Goal: Task Accomplishment & Management: Manage account settings

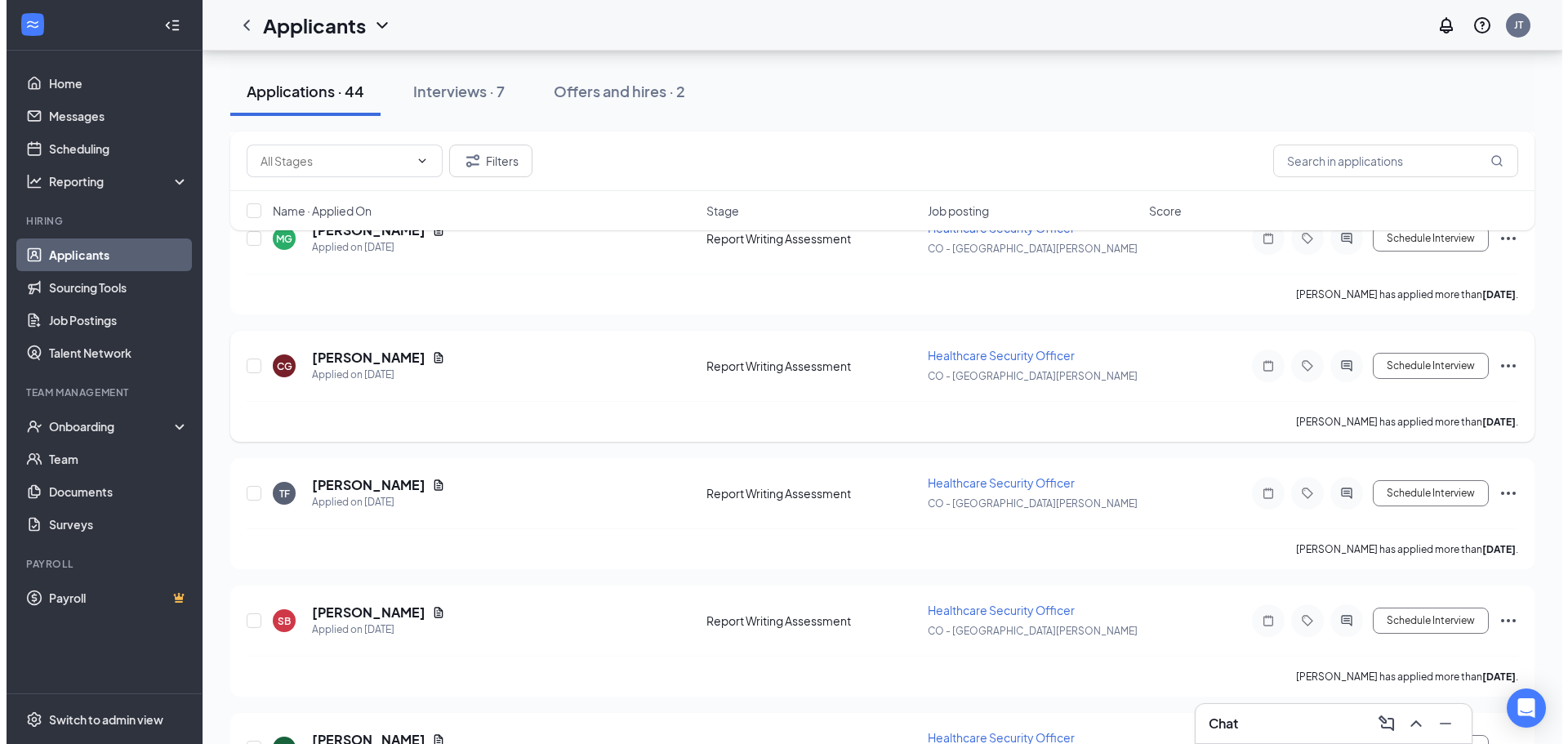
scroll to position [408, 0]
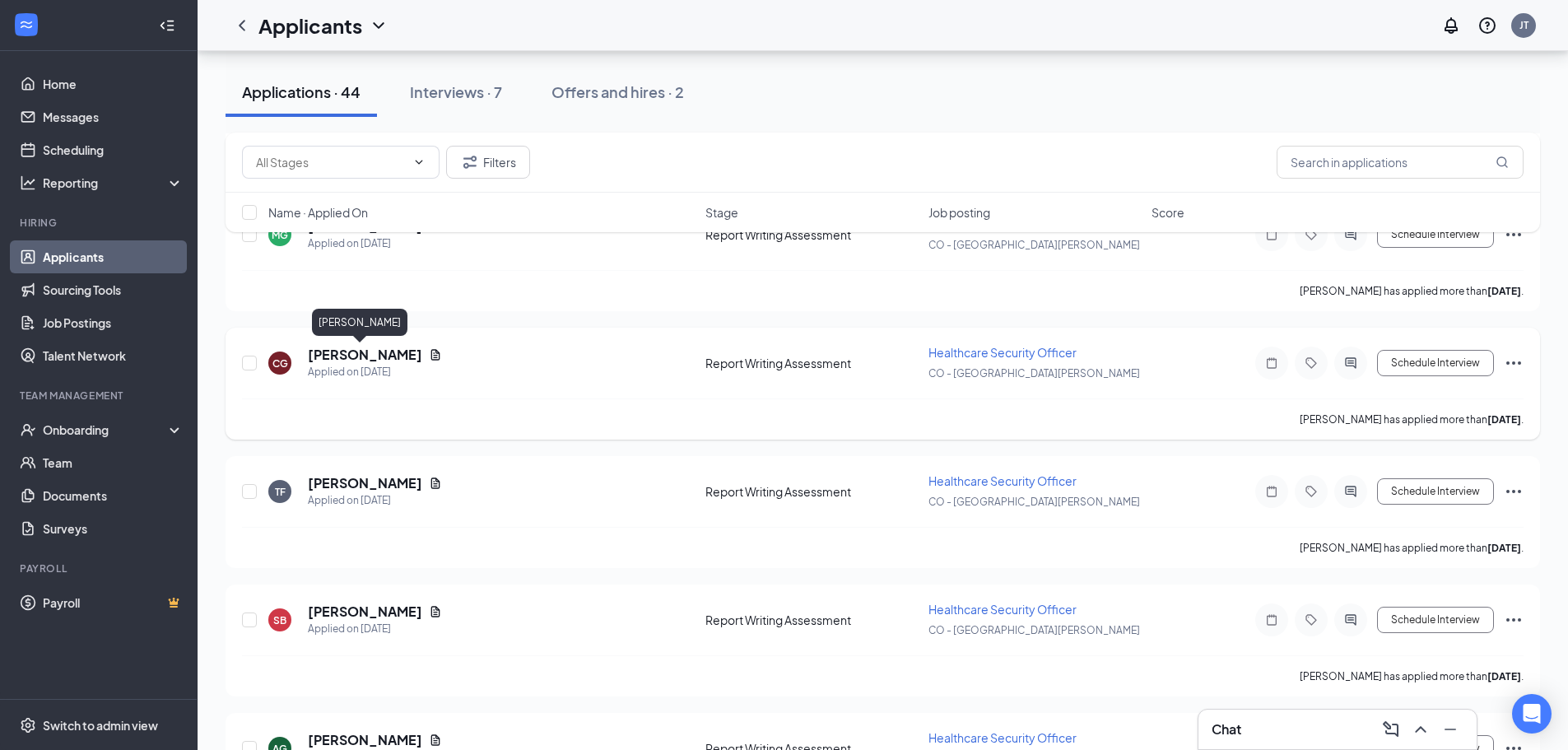
click at [362, 355] on h5 "[PERSON_NAME]" at bounding box center [365, 355] width 114 height 18
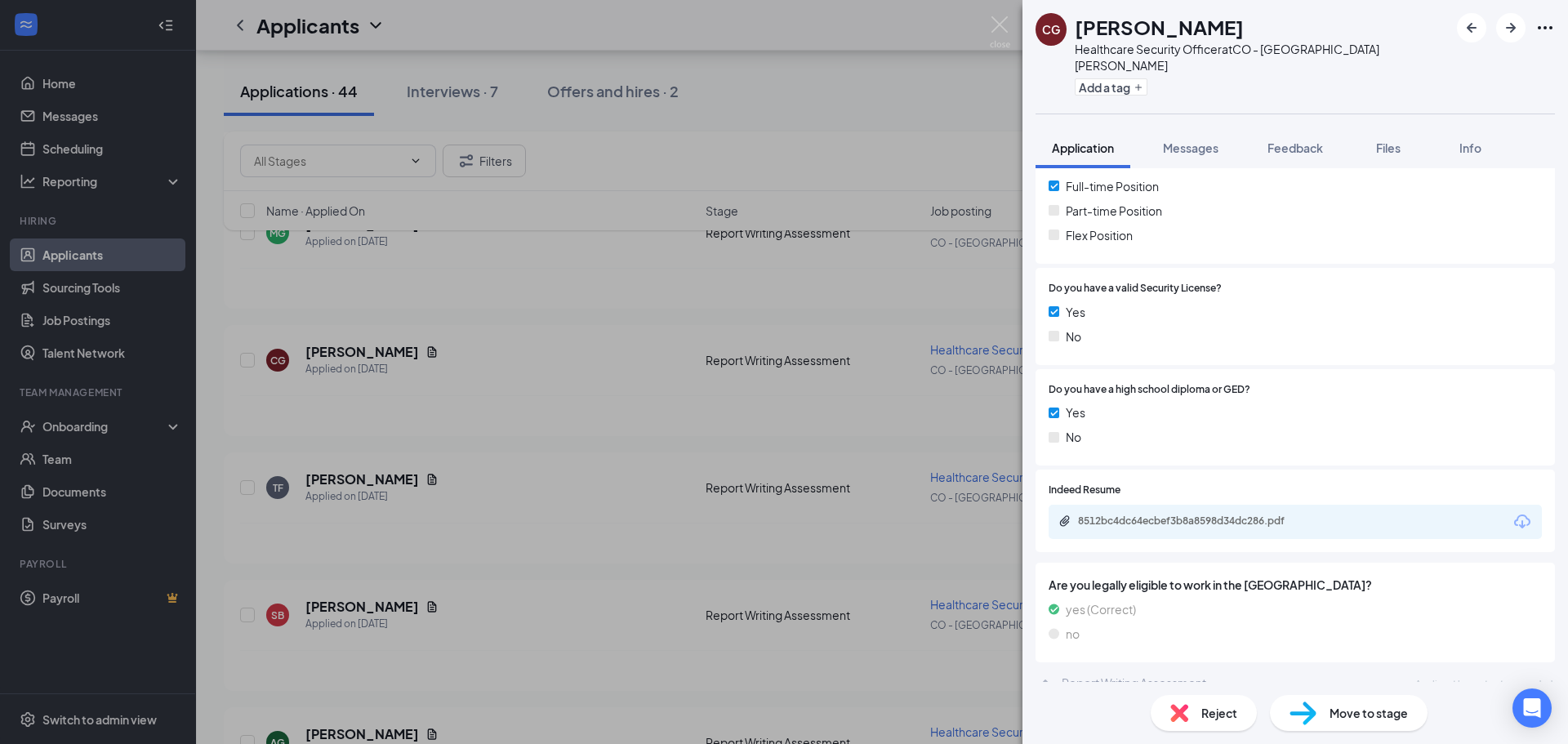
scroll to position [484, 0]
click at [1240, 514] on div "8512bc4dc64ecbef3b8a8598d34dc286.pdf" at bounding box center [1192, 521] width 229 height 13
click at [1379, 719] on span "Move to stage" at bounding box center [1369, 713] width 79 height 18
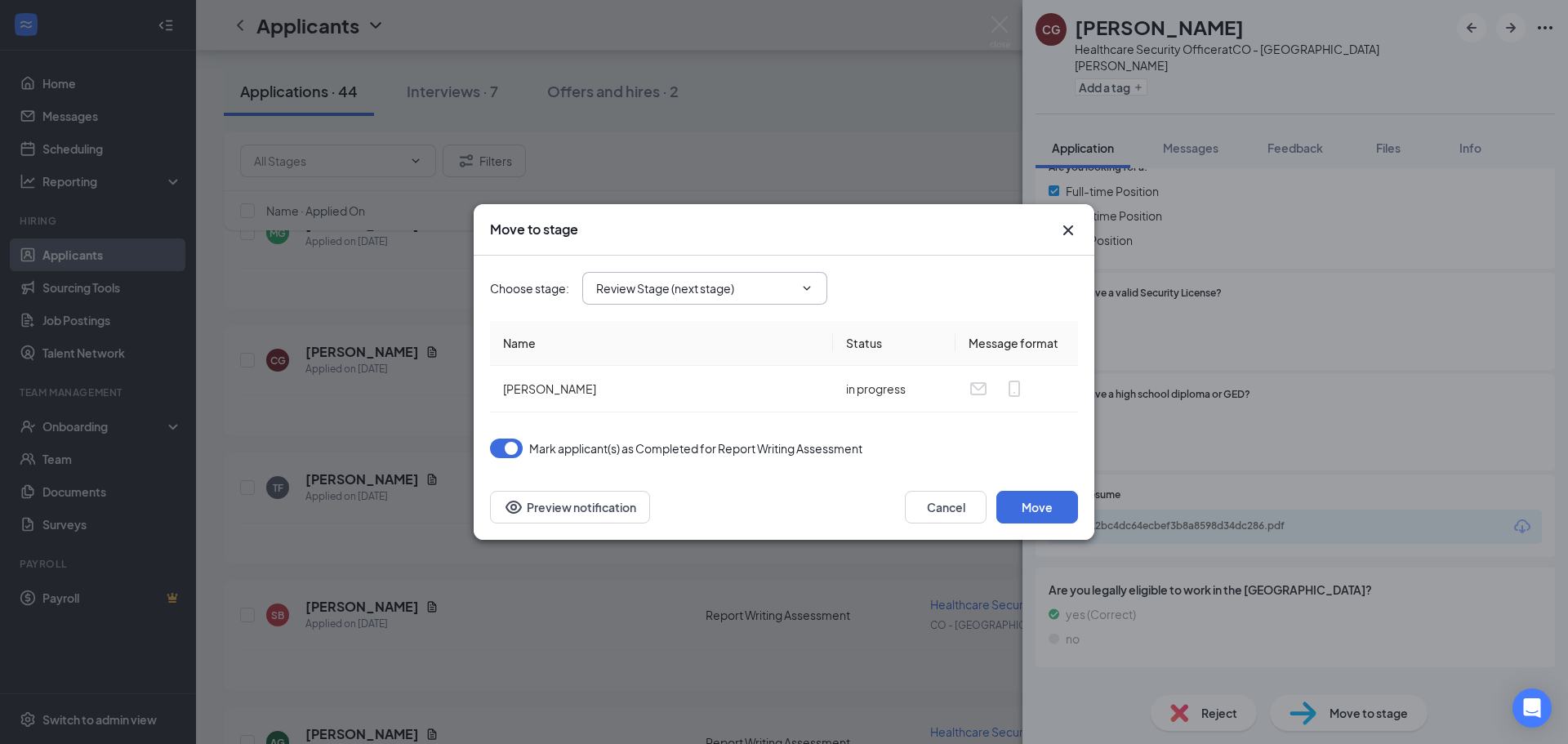
click at [774, 303] on span "Review Stage (next stage)" at bounding box center [705, 289] width 245 height 33
click at [773, 294] on input "Review Stage (next stage)" at bounding box center [694, 289] width 198 height 18
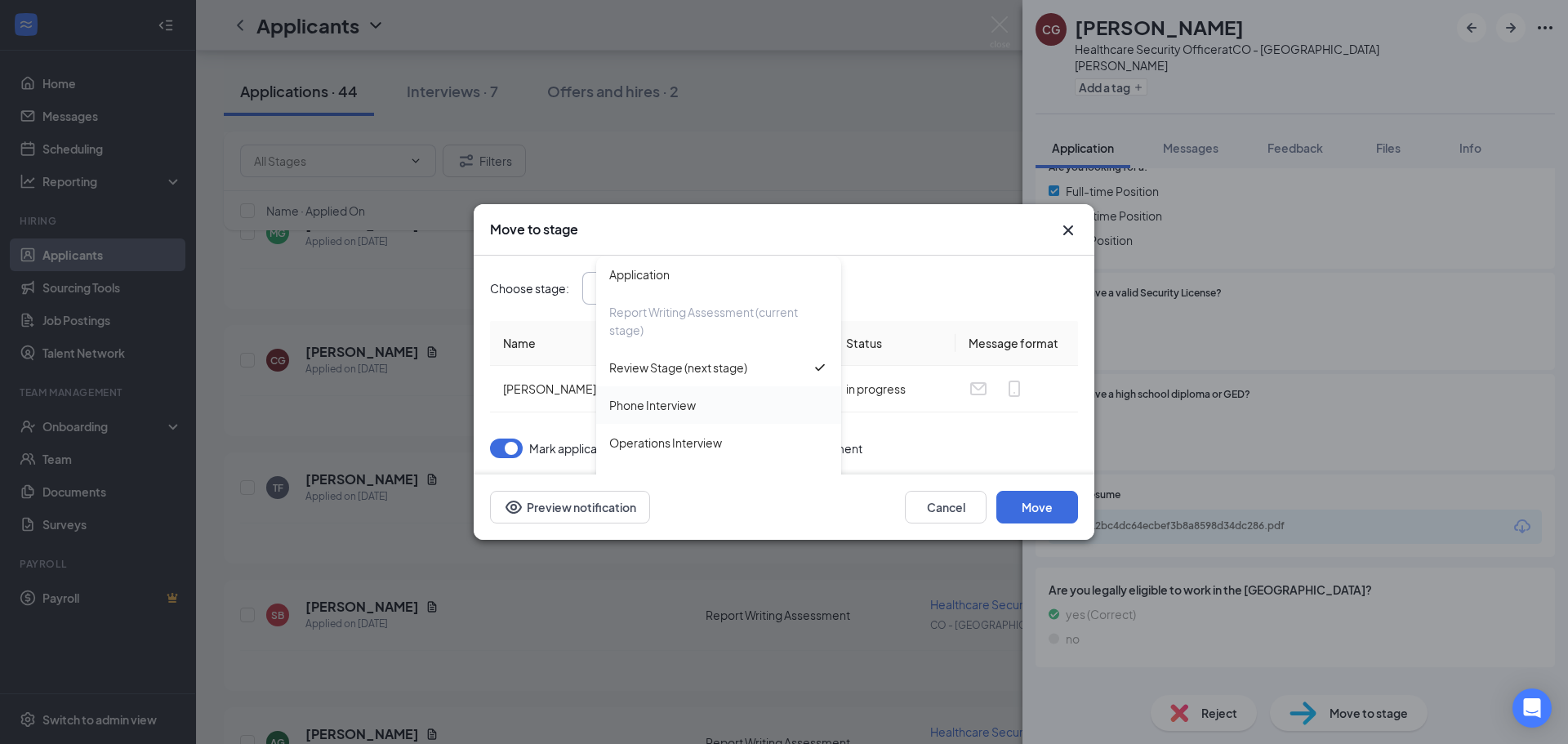
click at [666, 401] on div "Phone Interview" at bounding box center [652, 405] width 87 height 18
type input "Phone Interview"
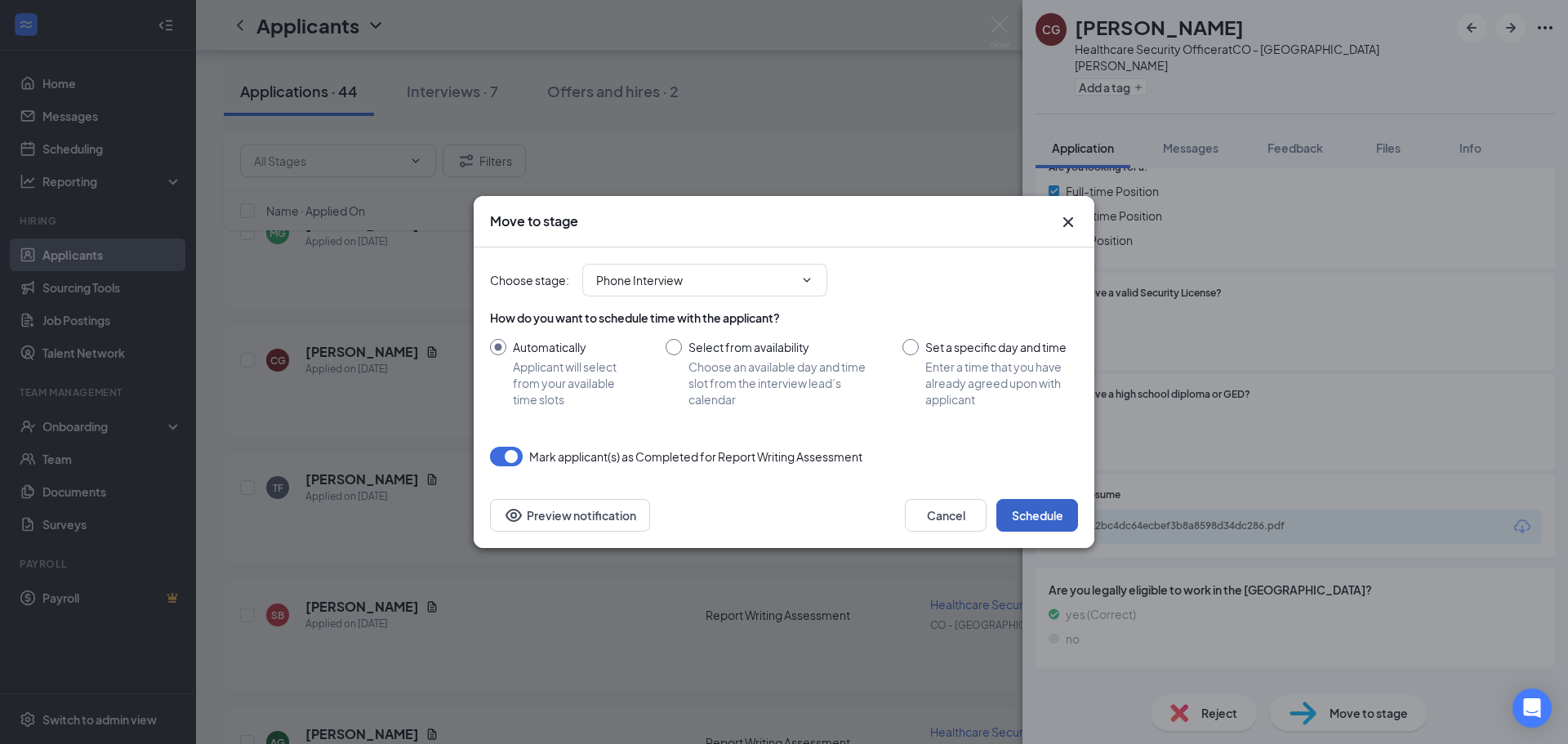
click at [1028, 522] on button "Schedule" at bounding box center [1037, 516] width 82 height 33
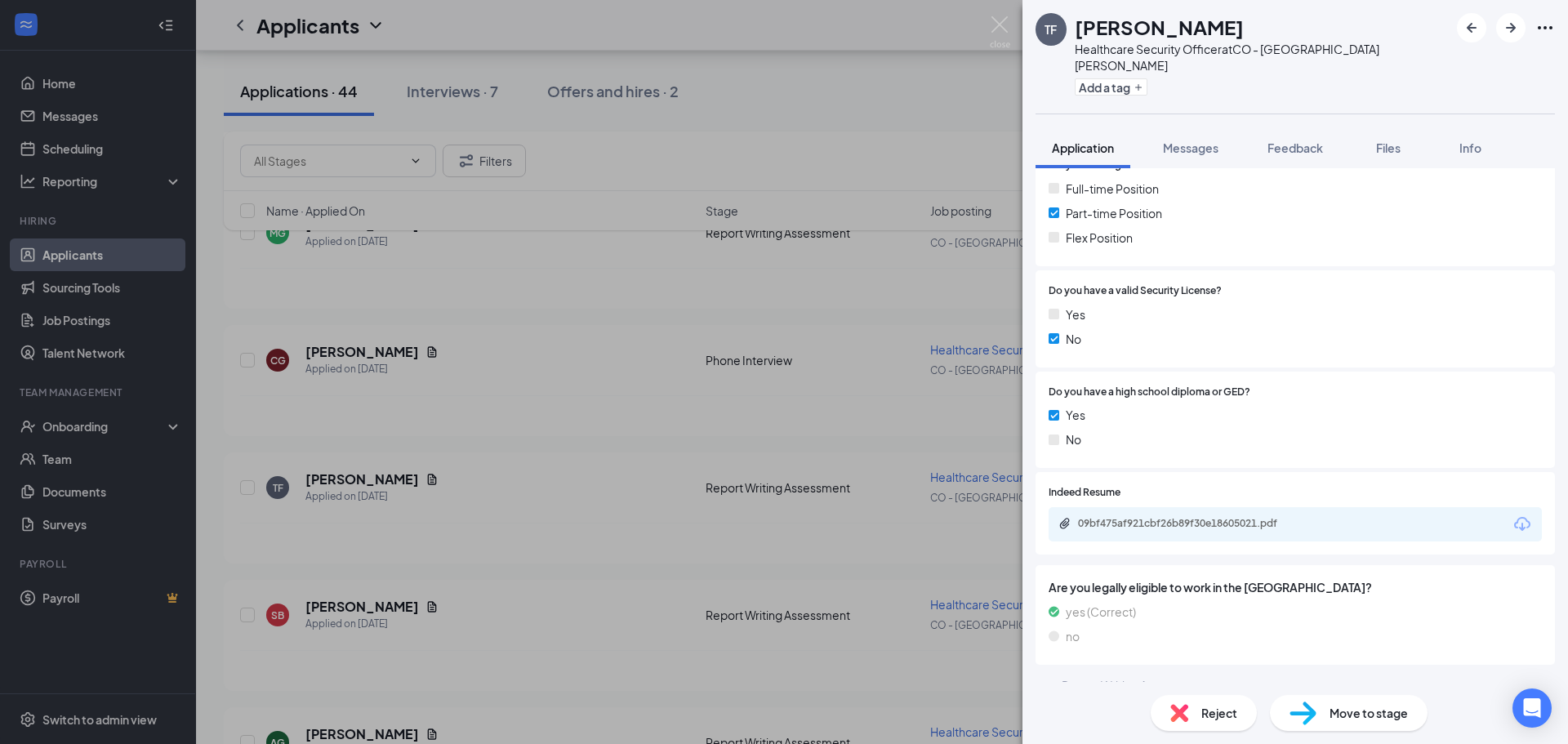
scroll to position [439, 0]
click at [1232, 514] on div "09bf475af921cbf26b89f30e18605021.pdf" at bounding box center [1192, 521] width 229 height 13
click at [1199, 721] on div "Reject" at bounding box center [1203, 713] width 106 height 36
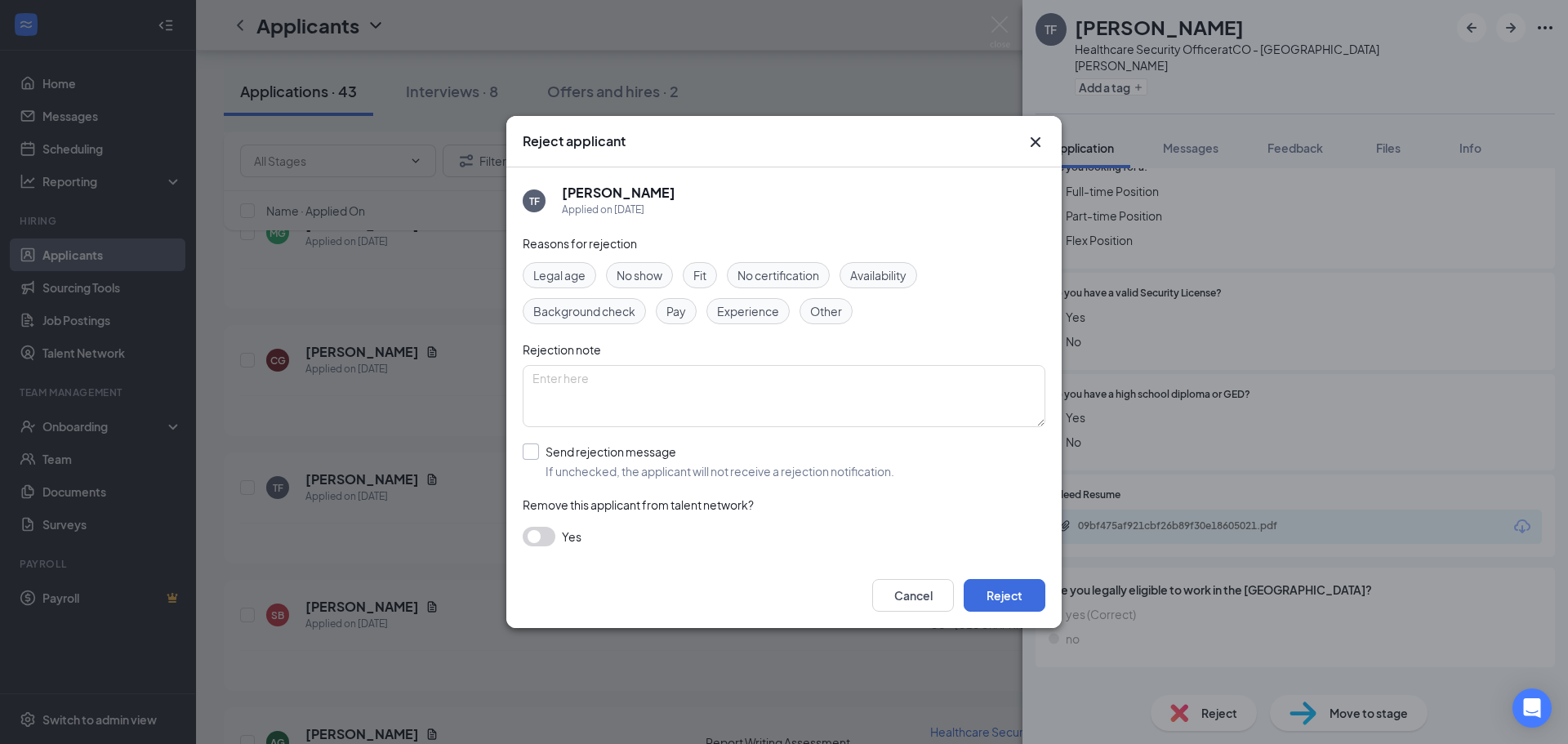
click at [650, 451] on input "Send rejection message If unchecked, the applicant will not receive a rejection…" at bounding box center [708, 461] width 372 height 36
checkbox input "true"
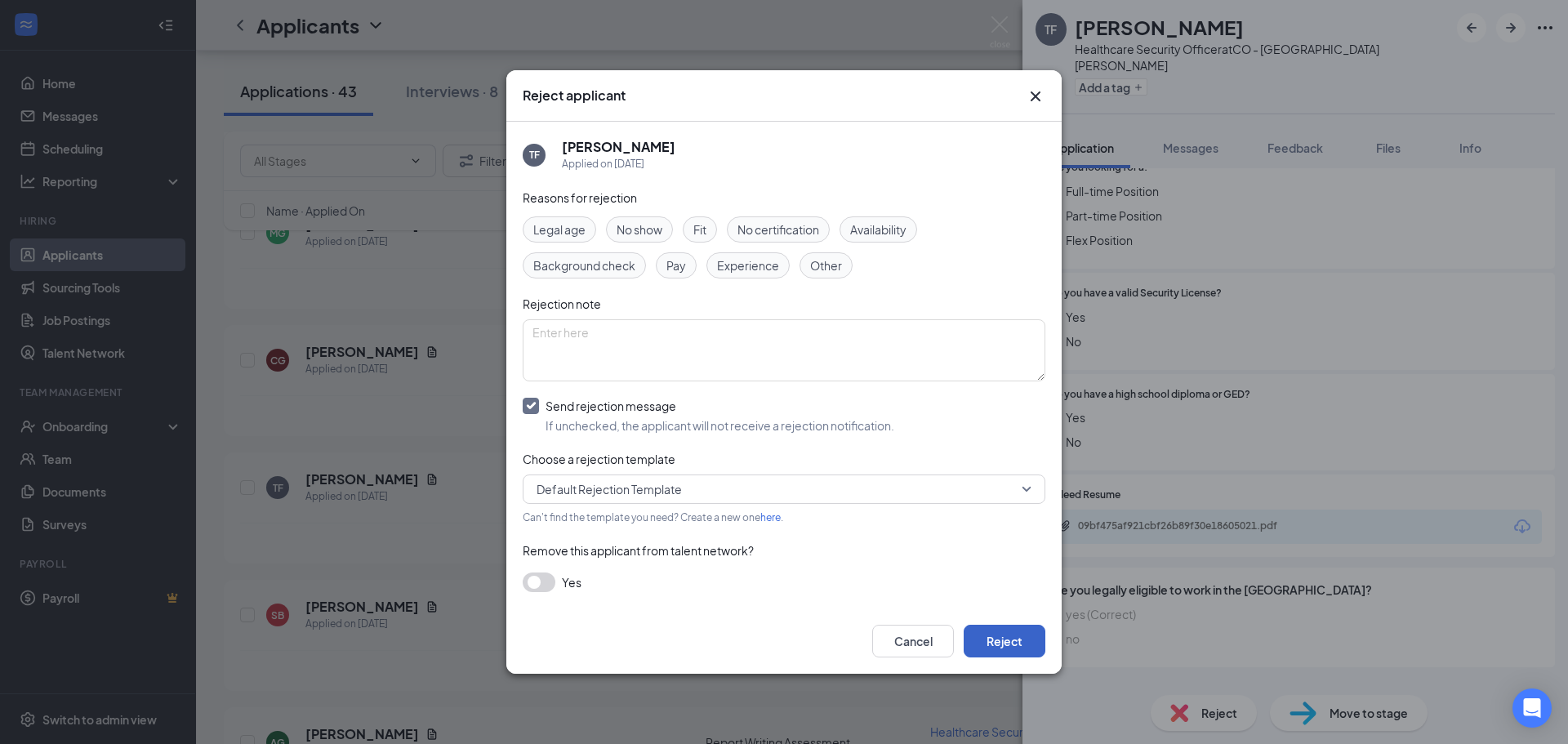
click at [989, 633] on button "Reject" at bounding box center [1004, 641] width 82 height 33
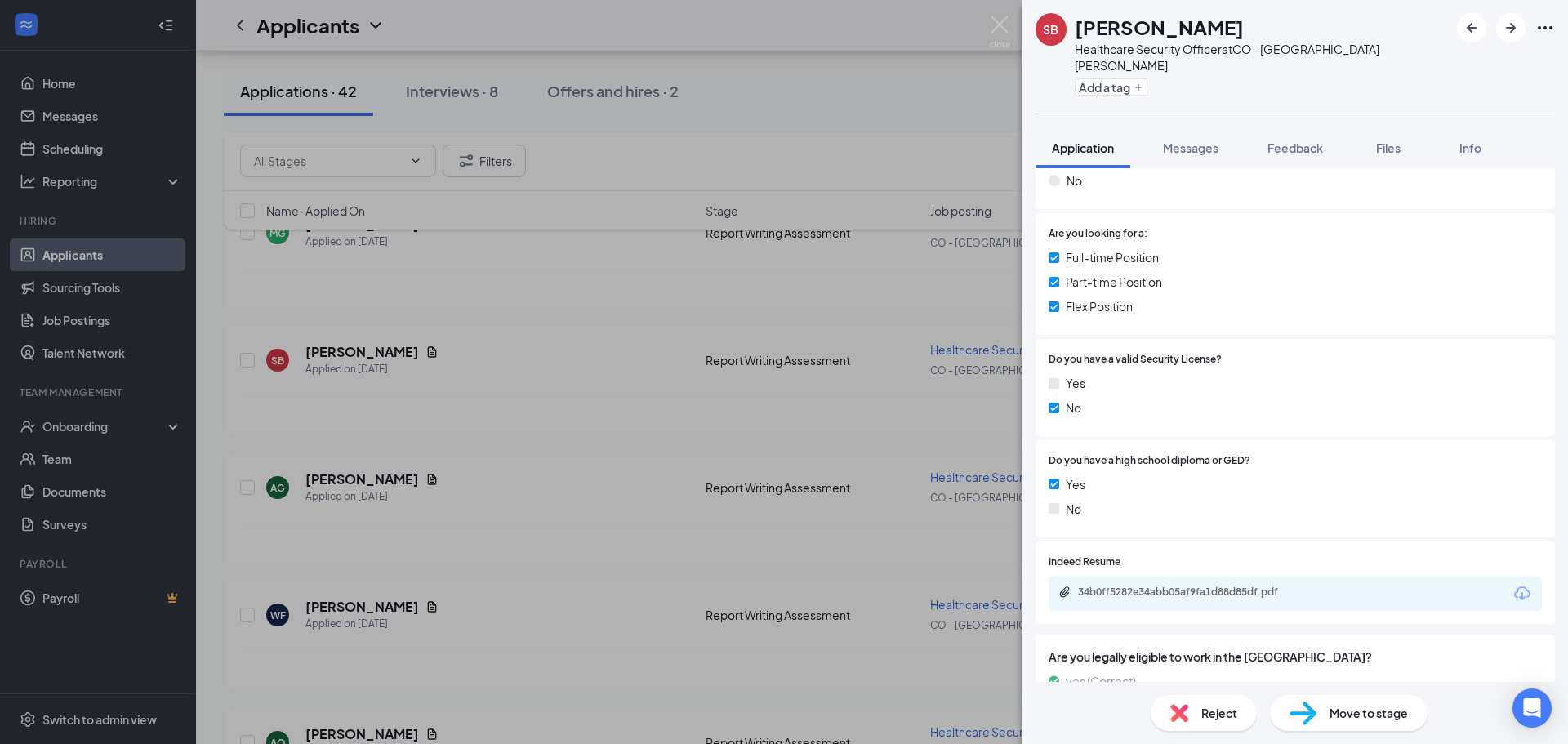
scroll to position [408, 0]
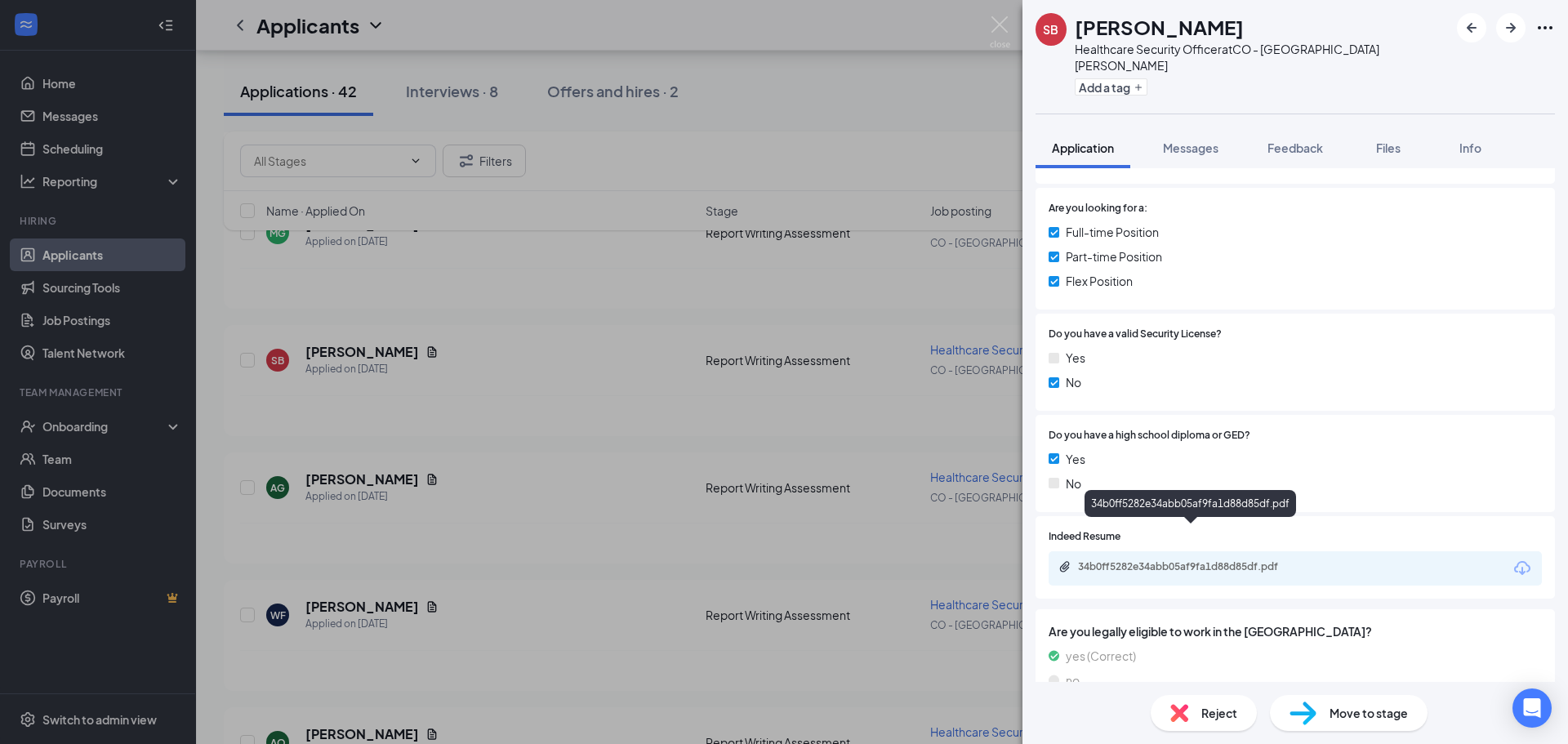
click at [1211, 560] on div "34b0ff5282e34abb05af9fa1d88d85df.pdf" at bounding box center [1192, 567] width 229 height 13
click at [1350, 708] on span "Move to stage" at bounding box center [1369, 713] width 79 height 18
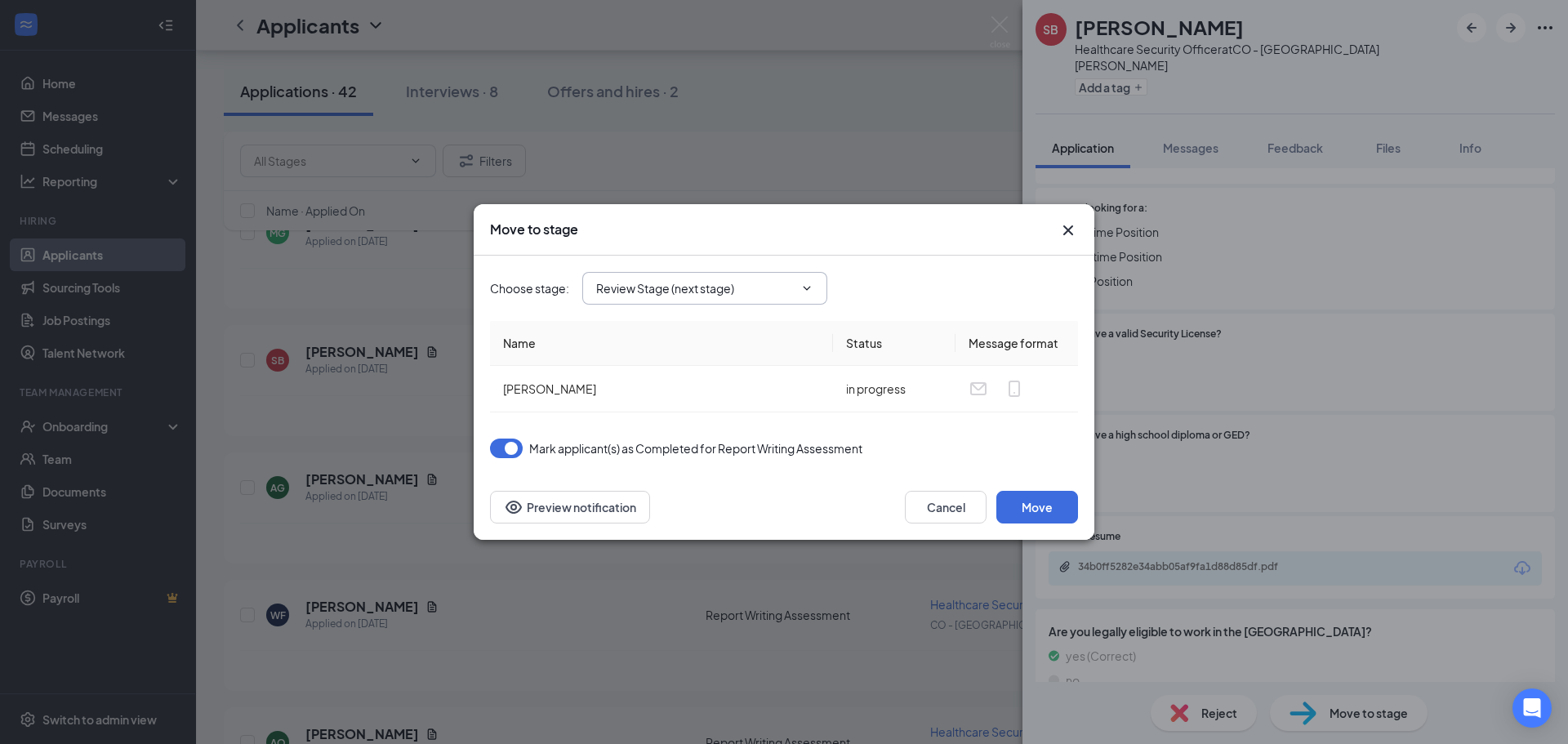
click at [700, 276] on span "Review Stage (next stage)" at bounding box center [705, 289] width 245 height 33
click at [700, 288] on input "Review Stage (next stage)" at bounding box center [694, 289] width 198 height 18
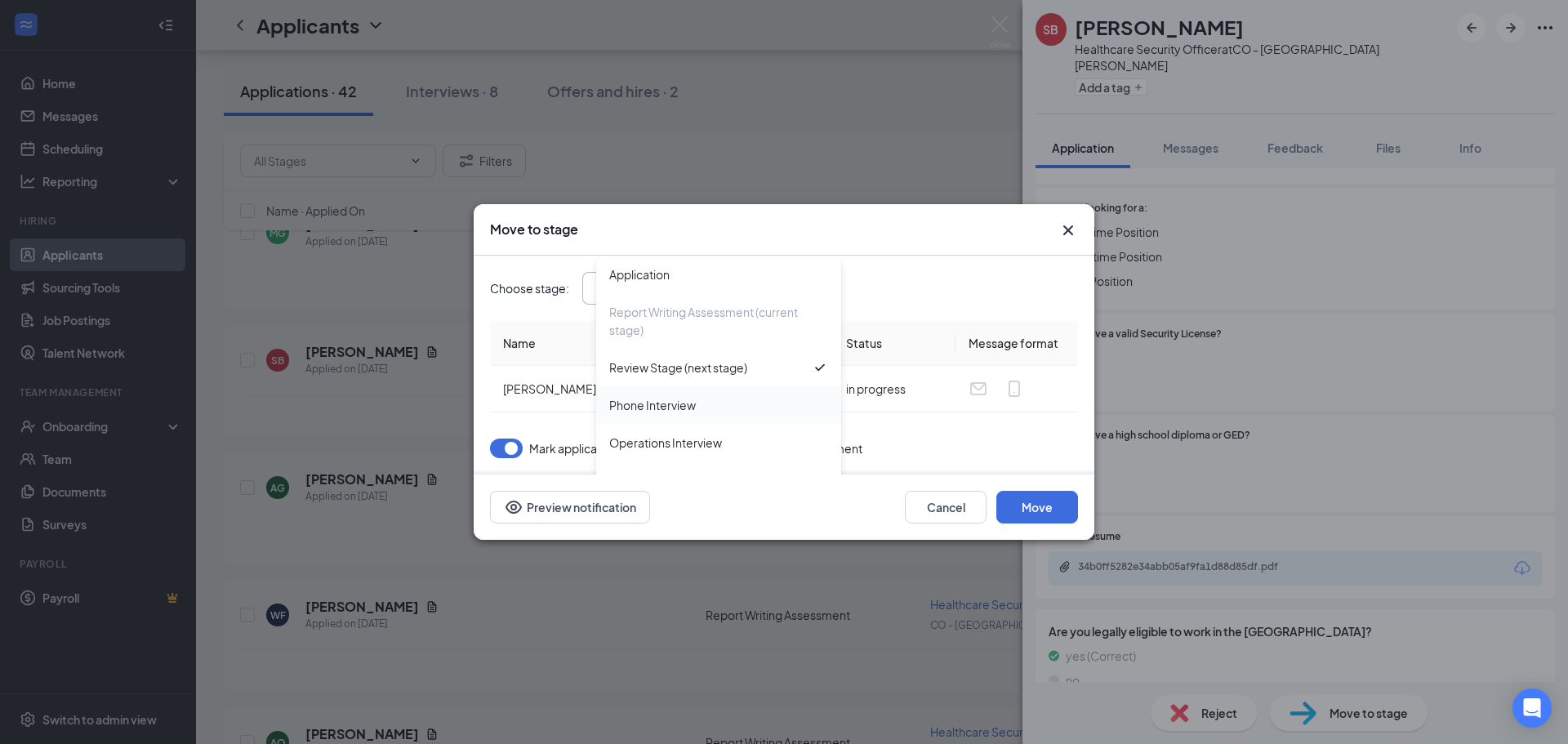
click at [700, 396] on div "Phone Interview" at bounding box center [718, 405] width 219 height 18
type input "Phone Interview"
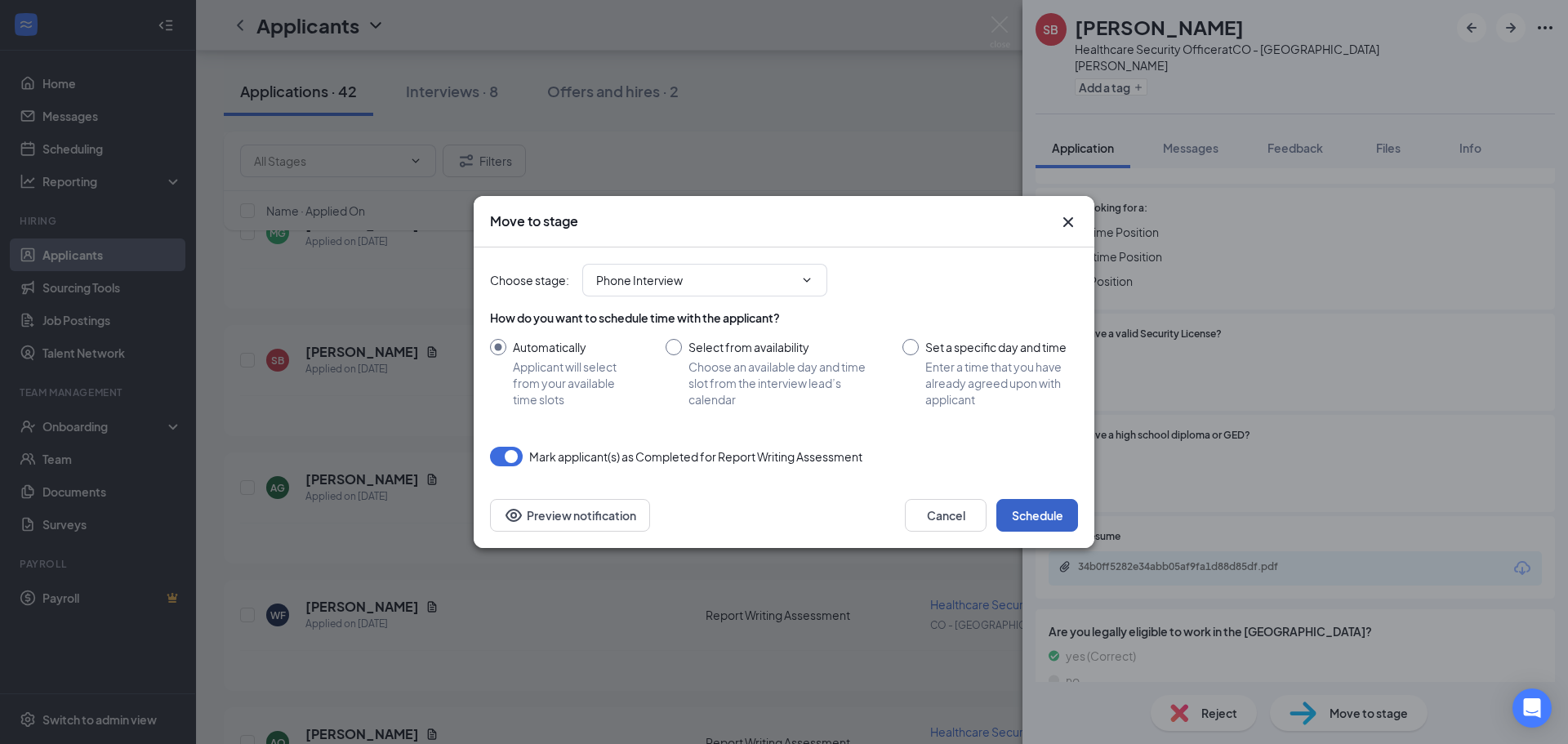
click at [1062, 507] on button "Schedule" at bounding box center [1037, 516] width 82 height 33
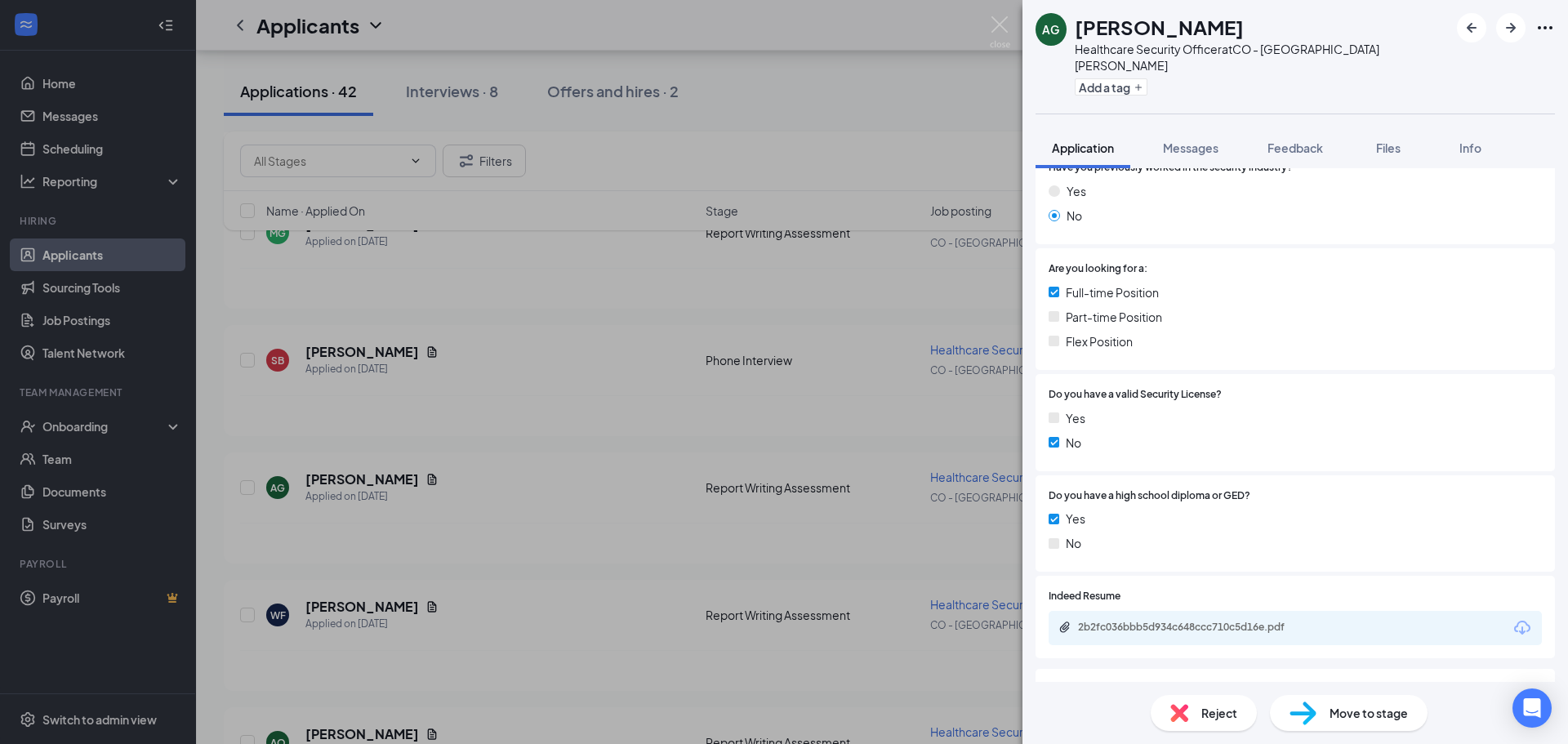
scroll to position [439, 0]
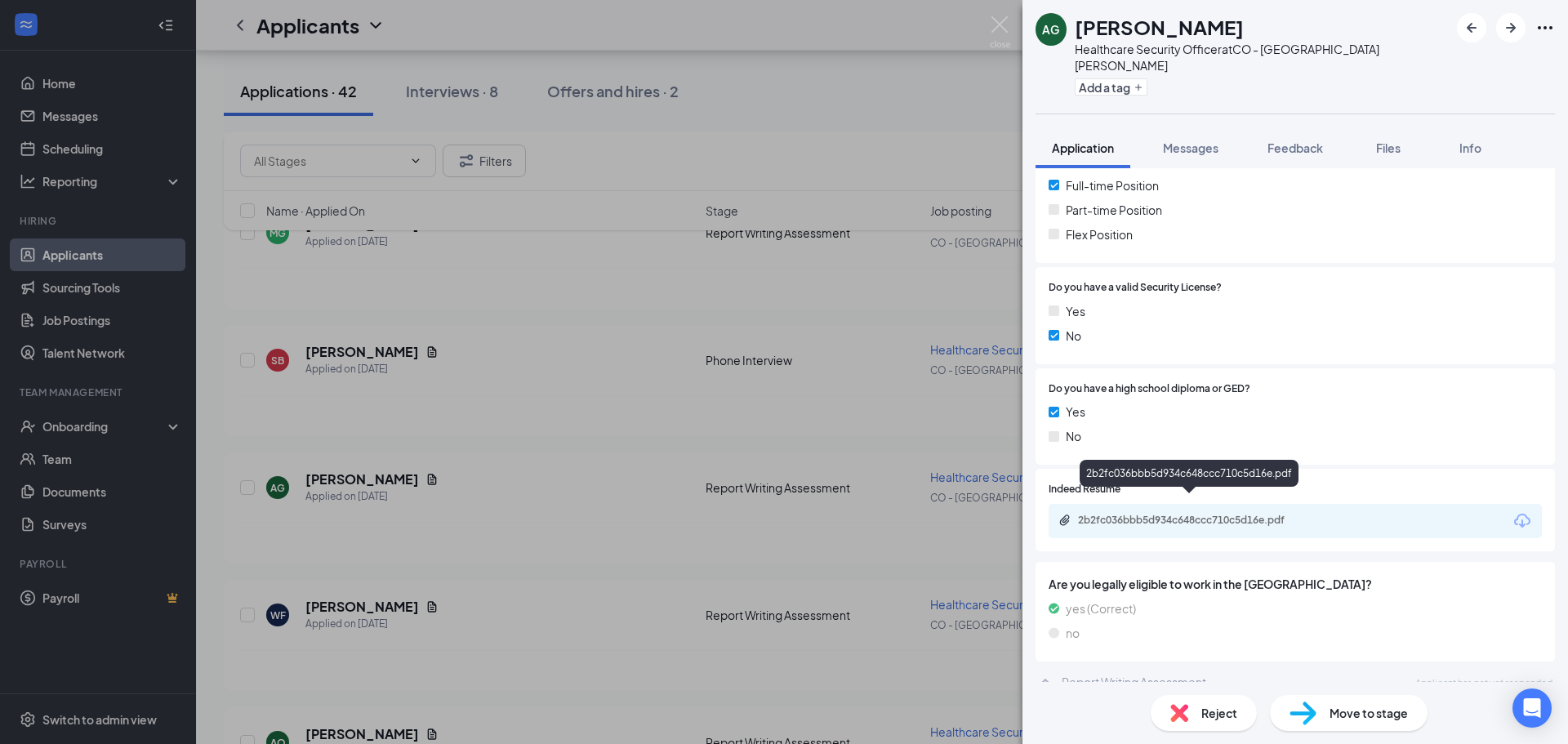
click at [1166, 514] on div "2b2fc036bbb5d934c648ccc710c5d16e.pdf" at bounding box center [1192, 521] width 229 height 13
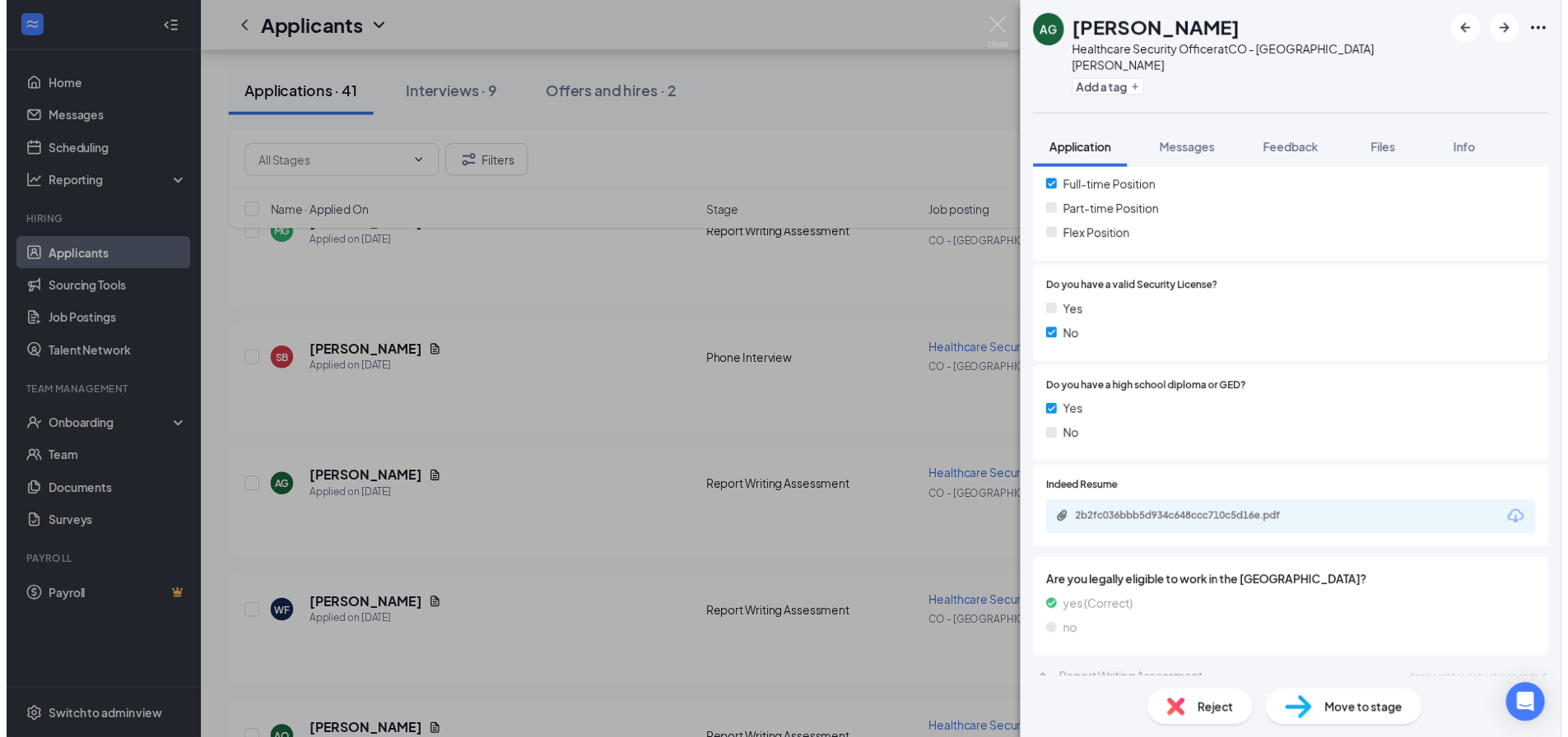
scroll to position [436, 0]
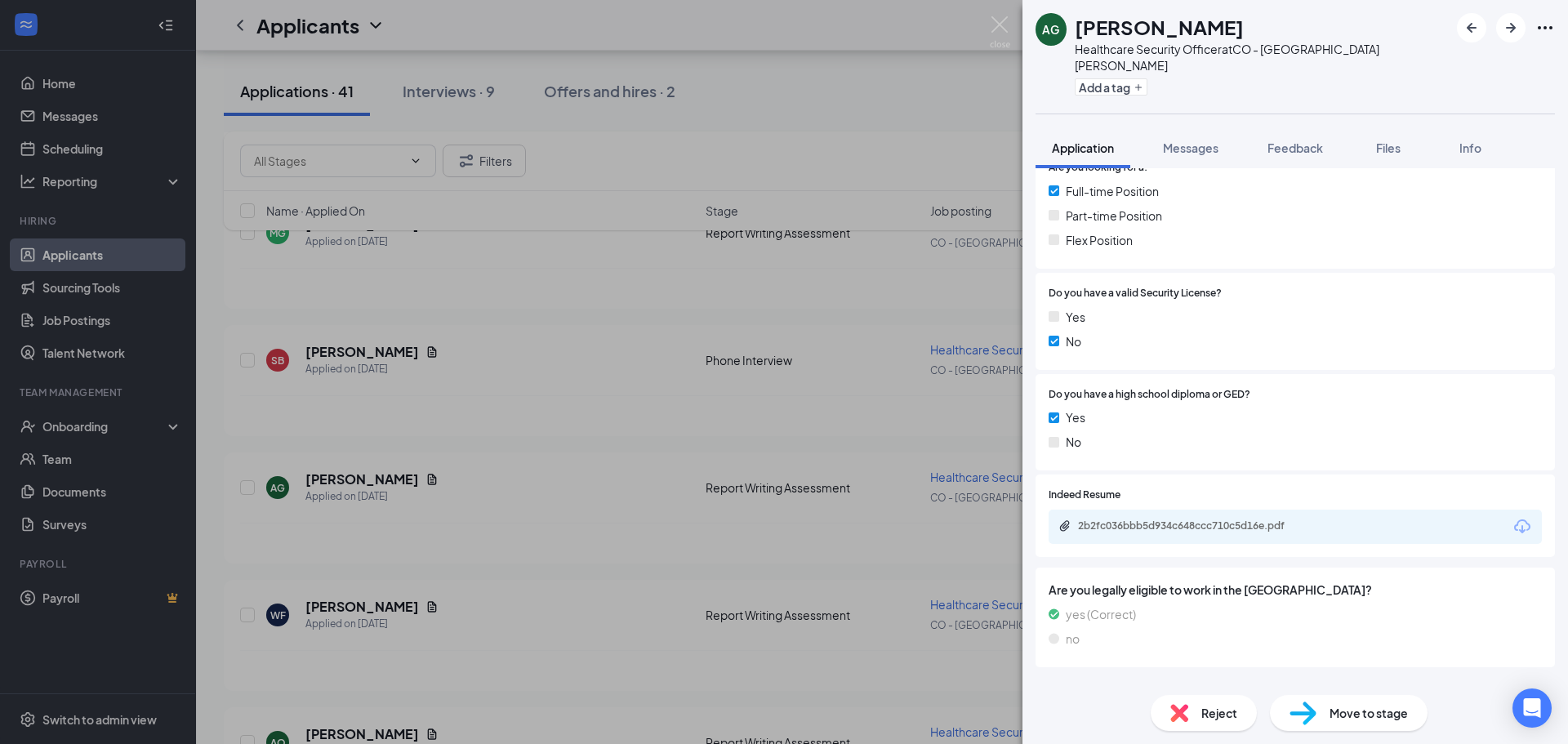
click at [555, 254] on div "AG [PERSON_NAME] Healthcare Security Officer at CO - [GEOGRAPHIC_DATA][PERSON_N…" at bounding box center [784, 372] width 1568 height 744
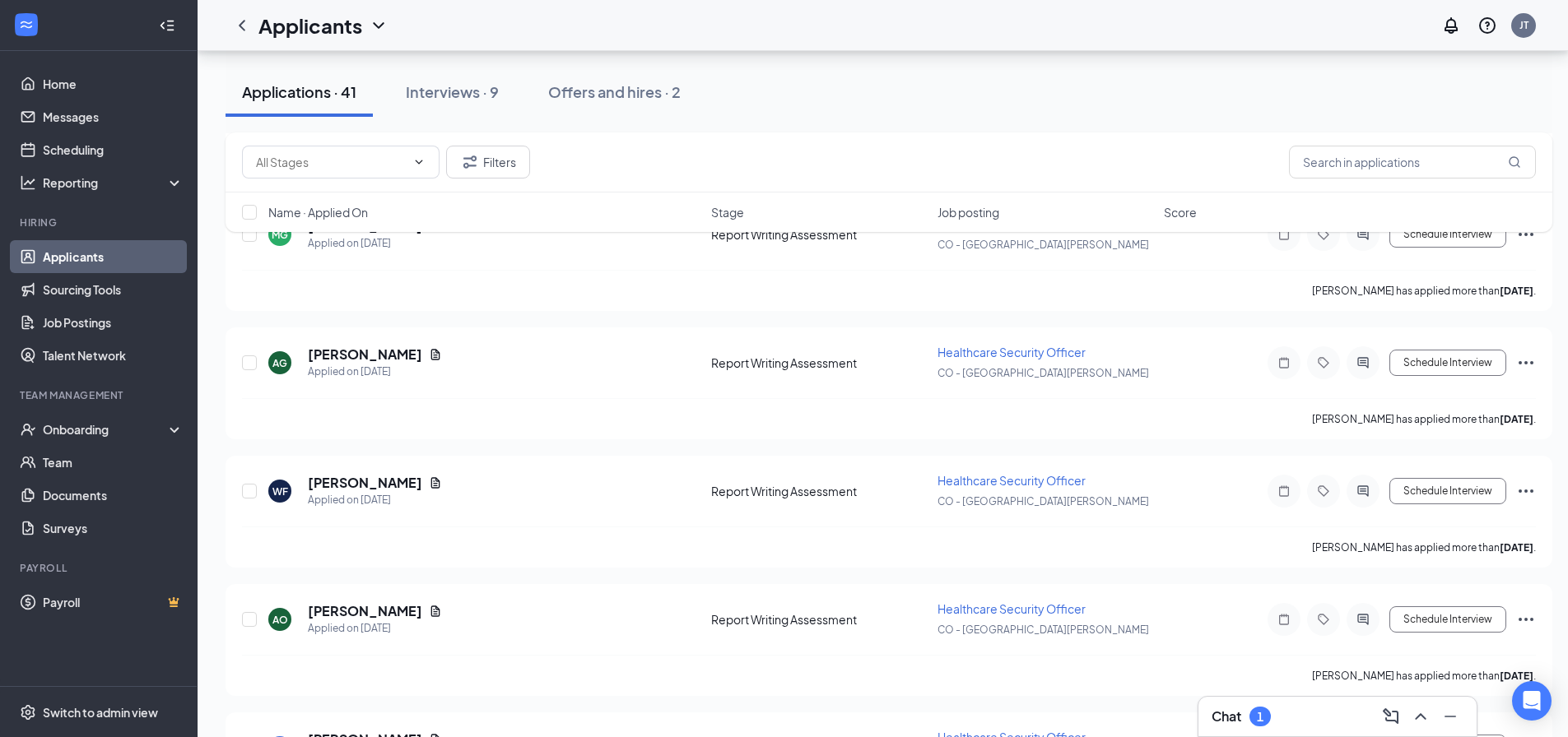
click at [1257, 703] on div "Chat 1" at bounding box center [1338, 716] width 278 height 39
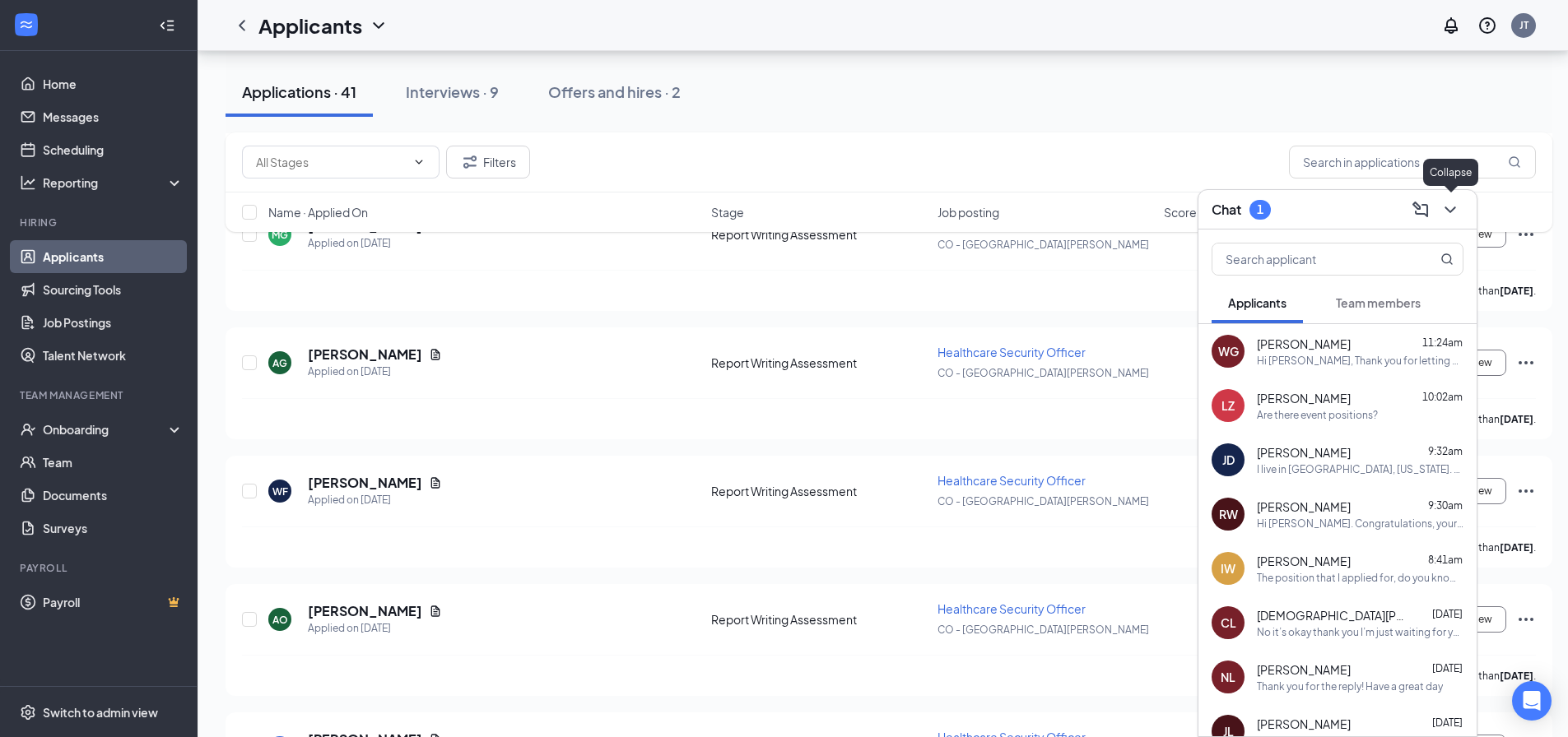
click at [1449, 212] on icon "ChevronDown" at bounding box center [1451, 210] width 20 height 20
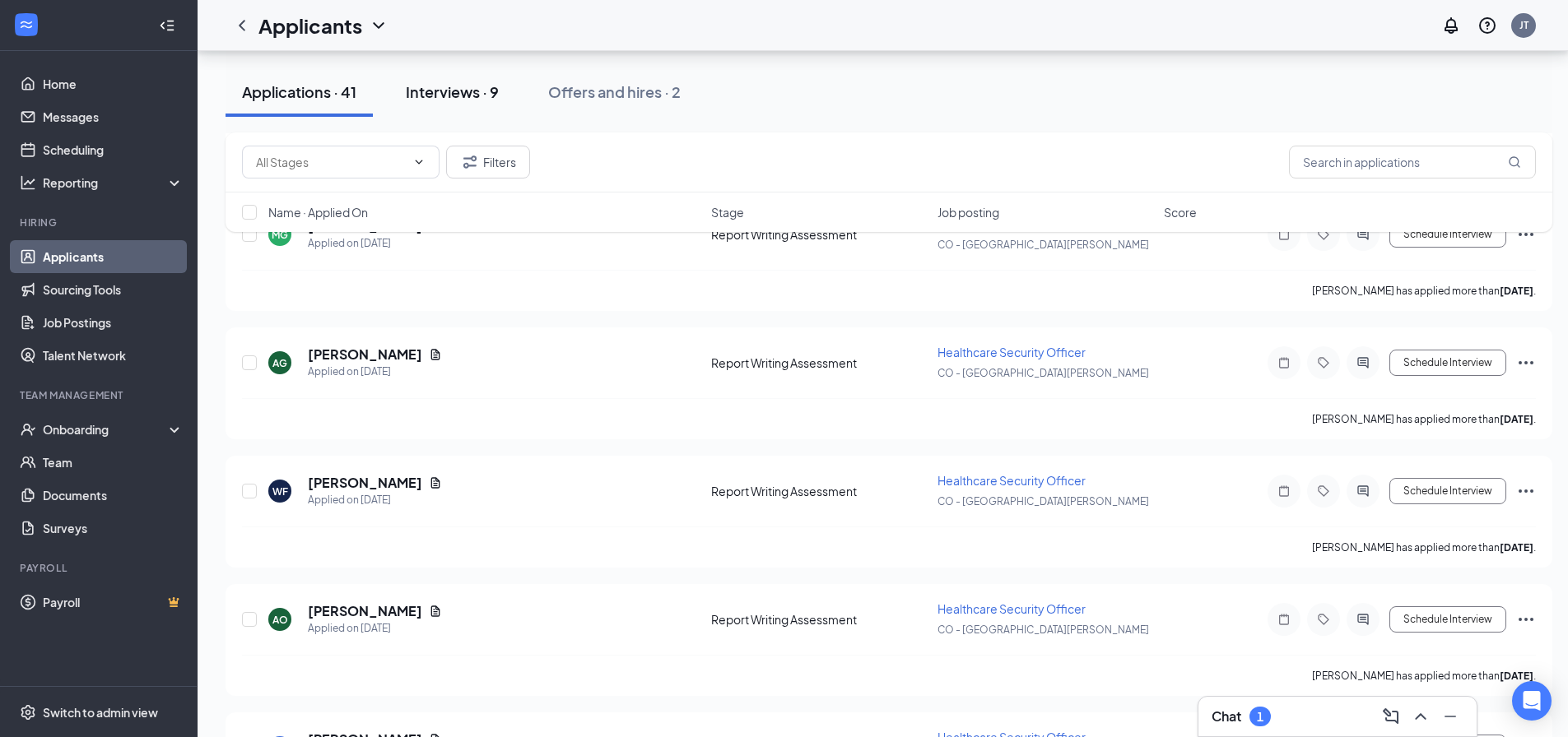
click at [497, 93] on div "Interviews · 9" at bounding box center [452, 92] width 93 height 21
